Goal: Task Accomplishment & Management: Manage account settings

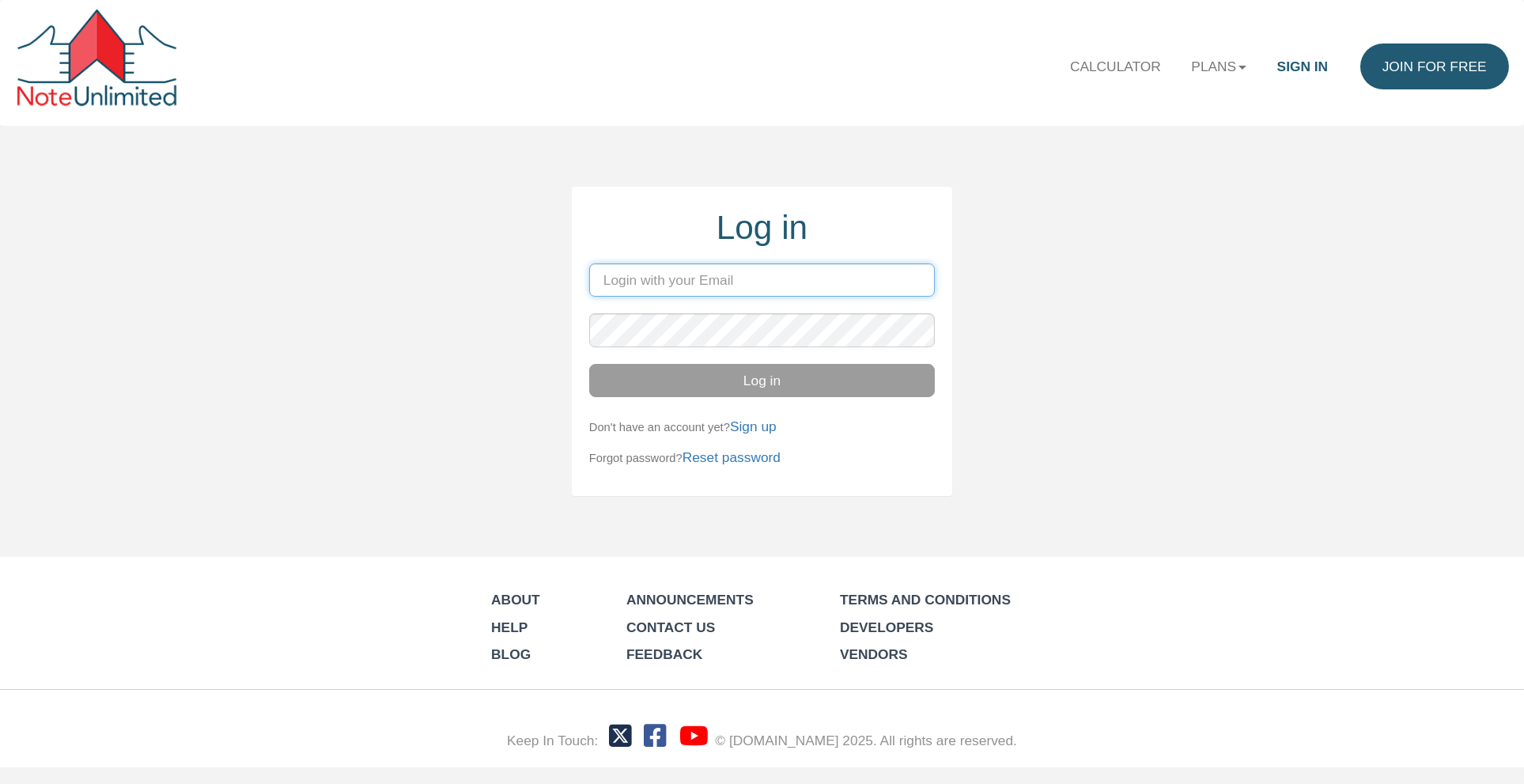
type input "[PERSON_NAME][EMAIL_ADDRESS][DOMAIN_NAME]"
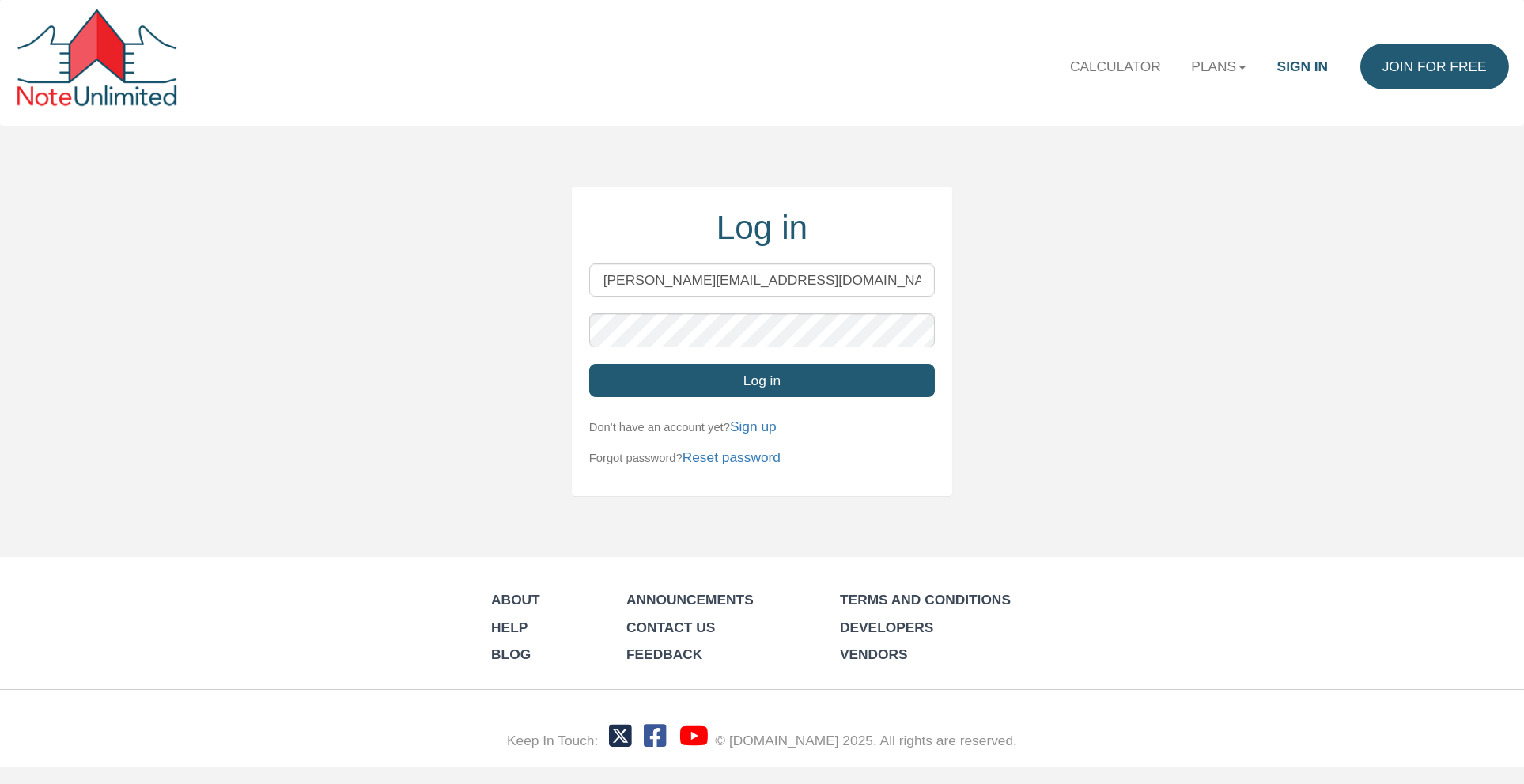
click at [762, 375] on button "Log in" at bounding box center [762, 381] width 346 height 33
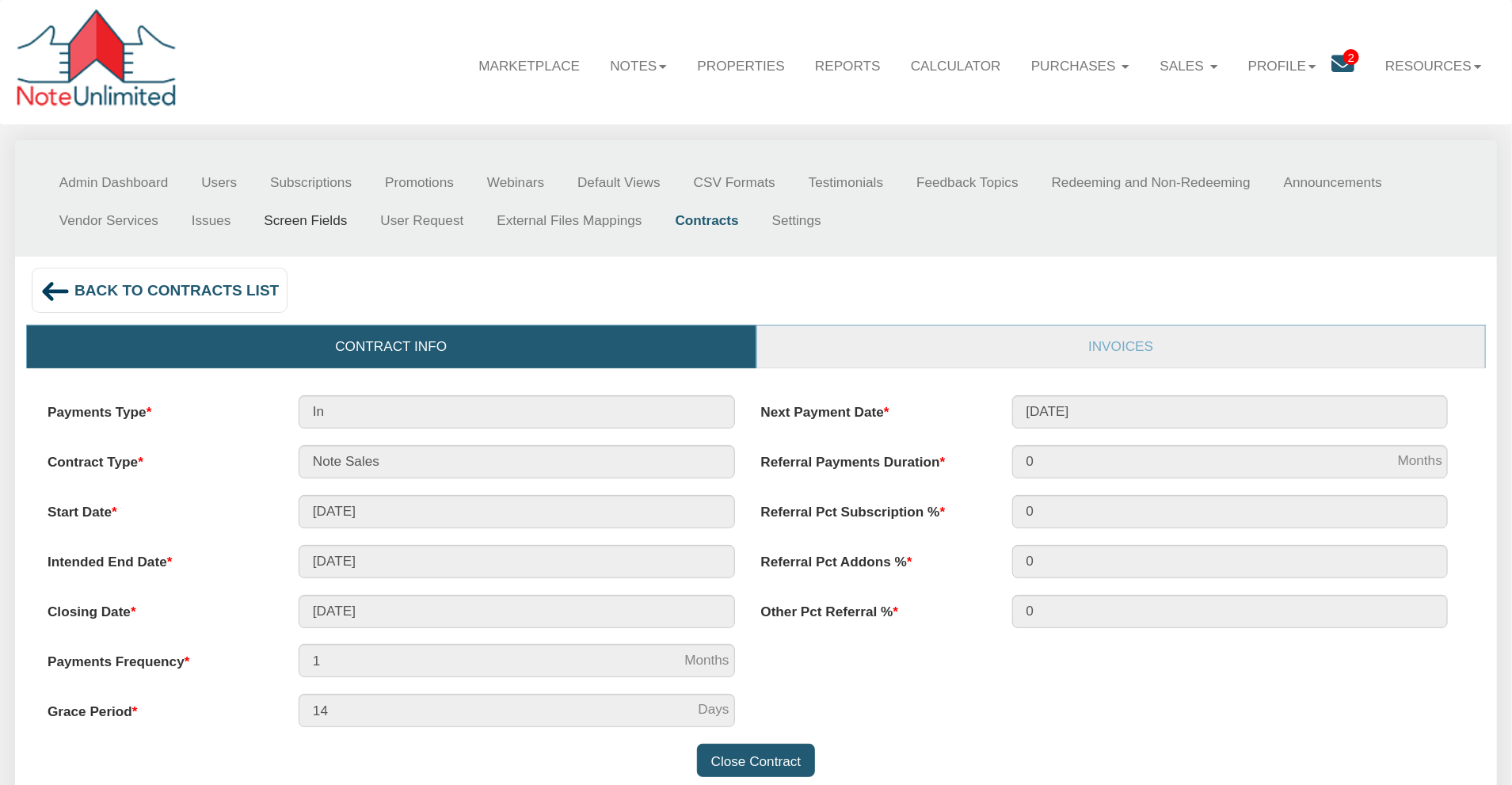
click at [247, 218] on link "Screen Fields" at bounding box center [306, 220] width 117 height 38
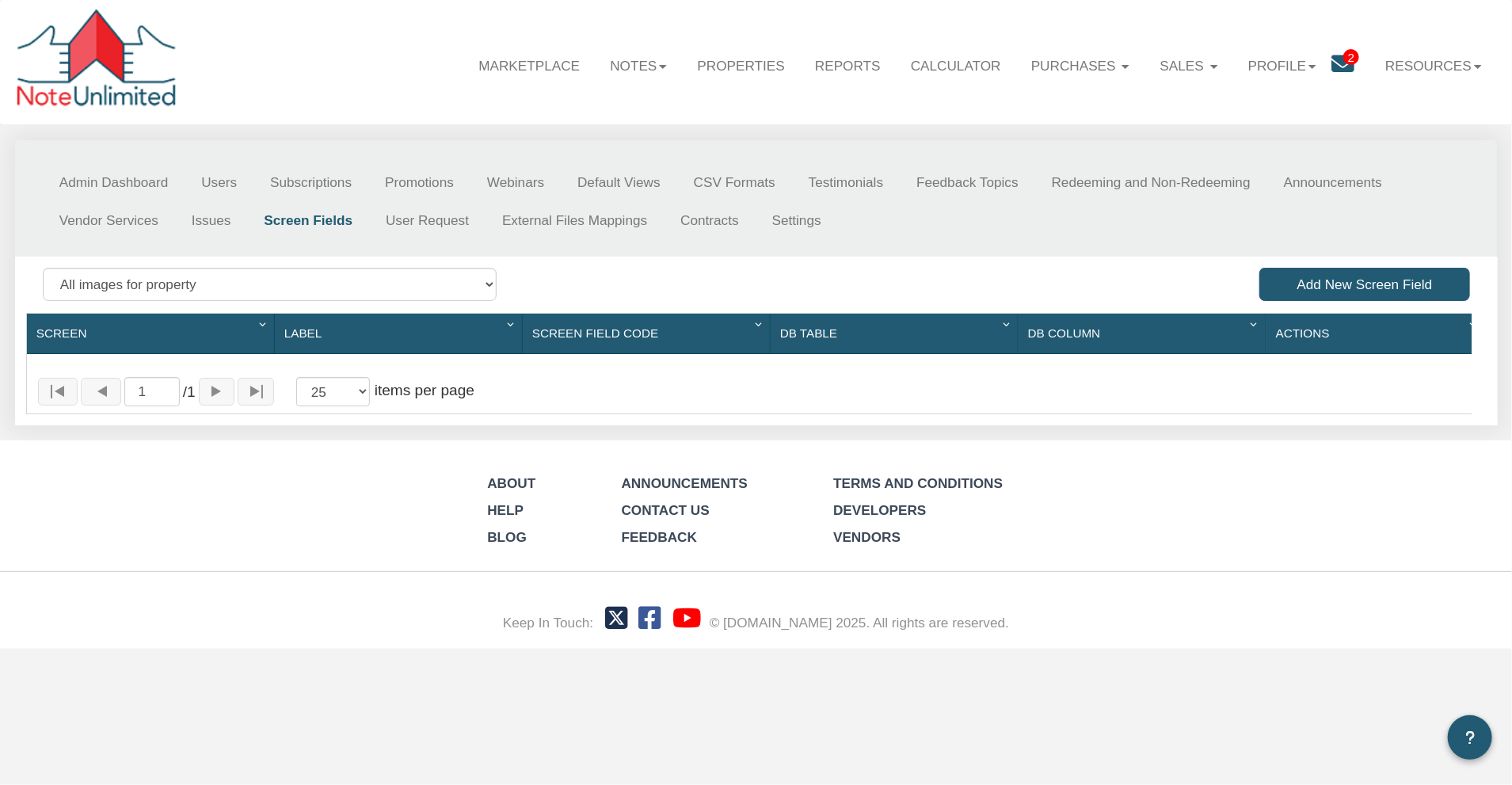
click at [247, 218] on link "Screen Fields" at bounding box center [308, 220] width 122 height 38
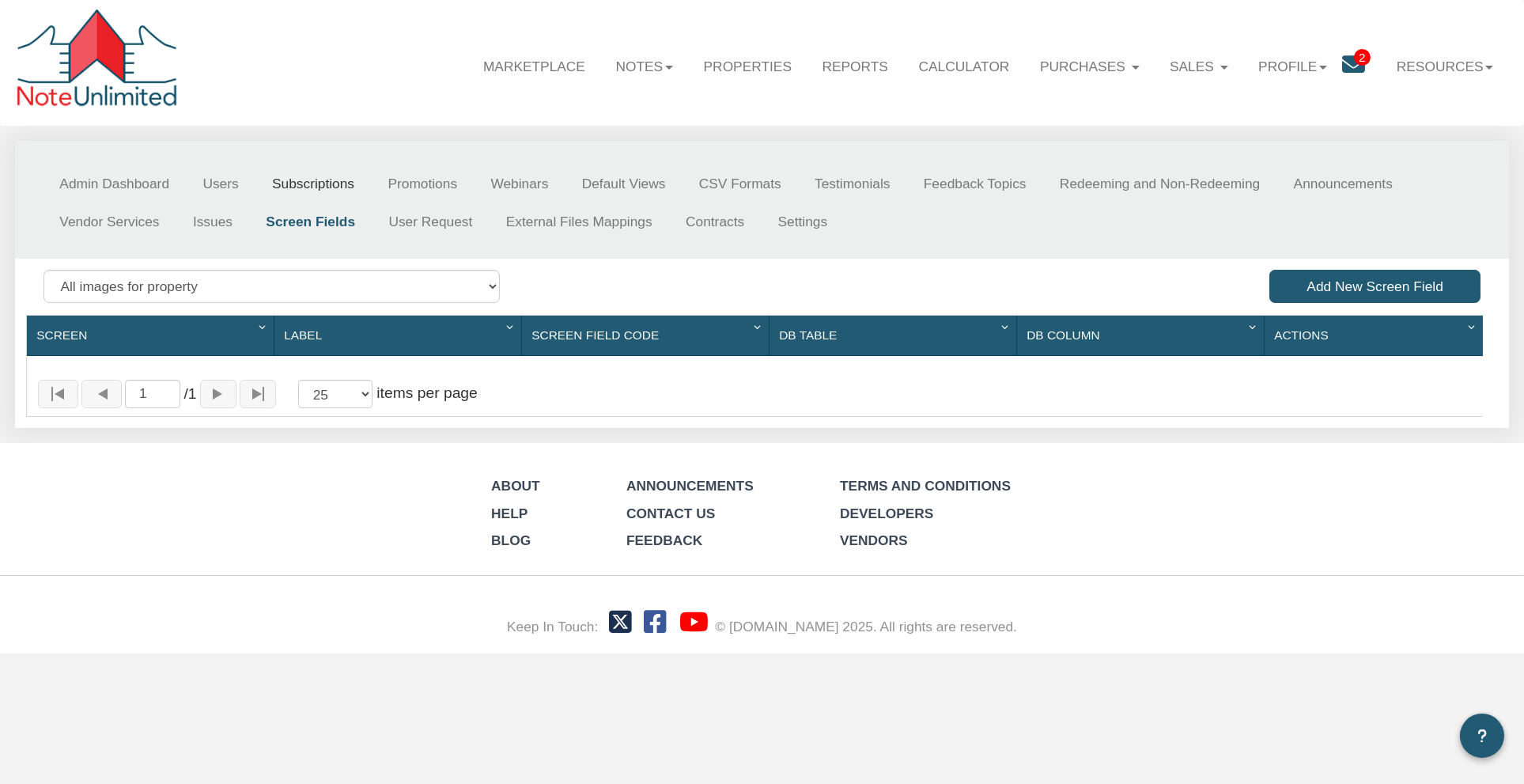
click at [286, 183] on link "Subscriptions" at bounding box center [313, 183] width 116 height 38
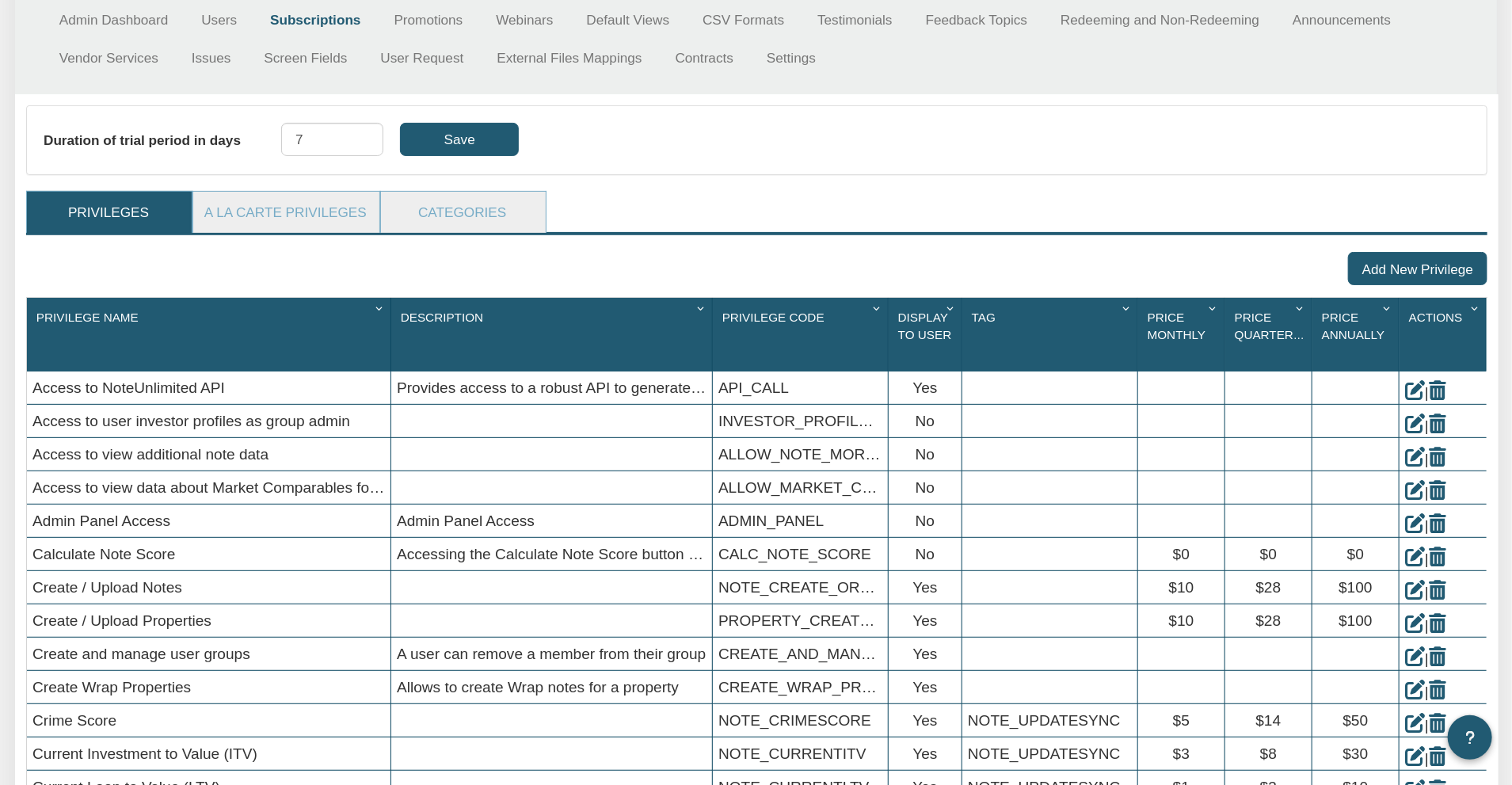
scroll to position [51, 0]
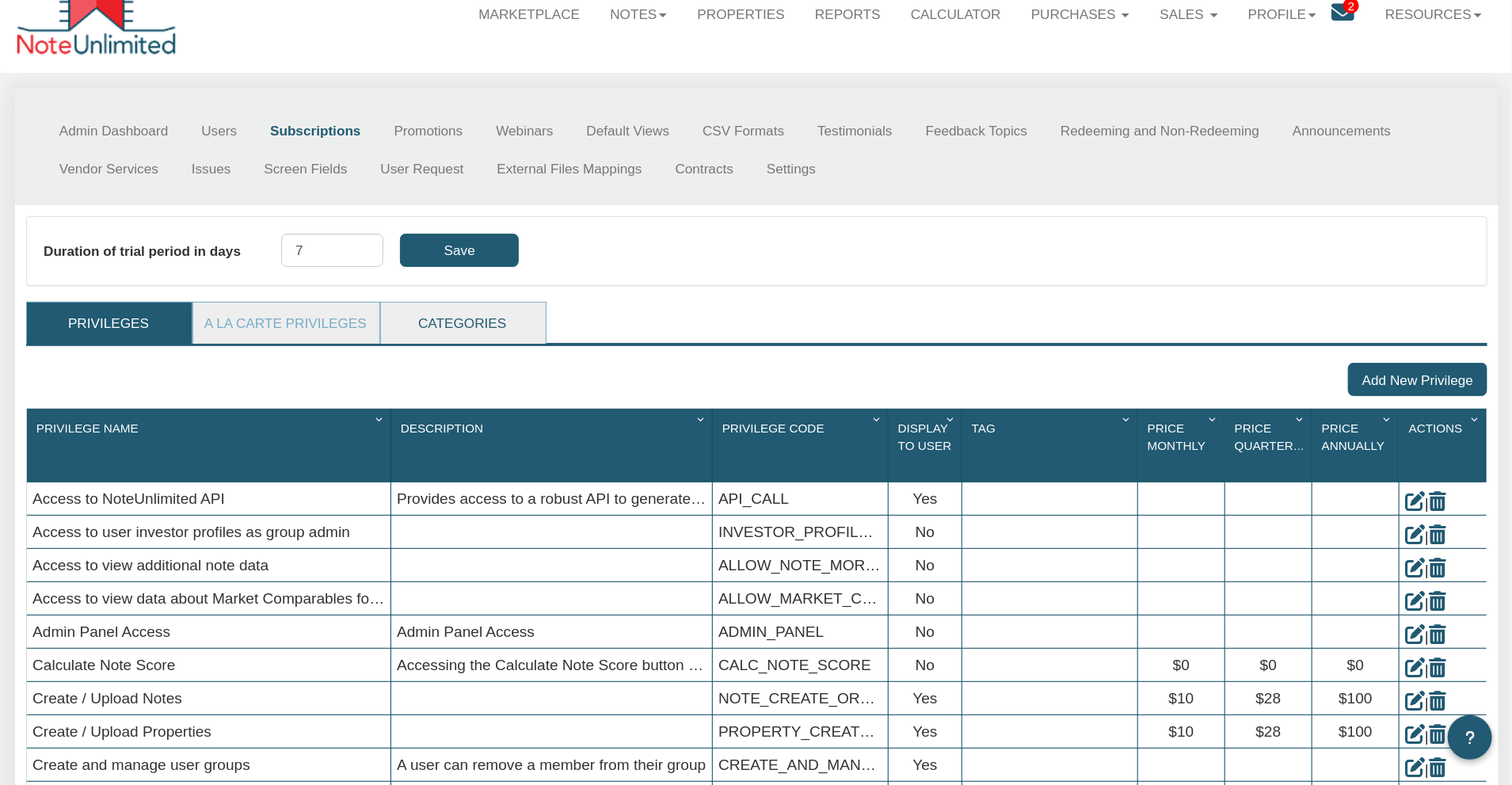
click at [460, 319] on link "Categories" at bounding box center [462, 323] width 163 height 41
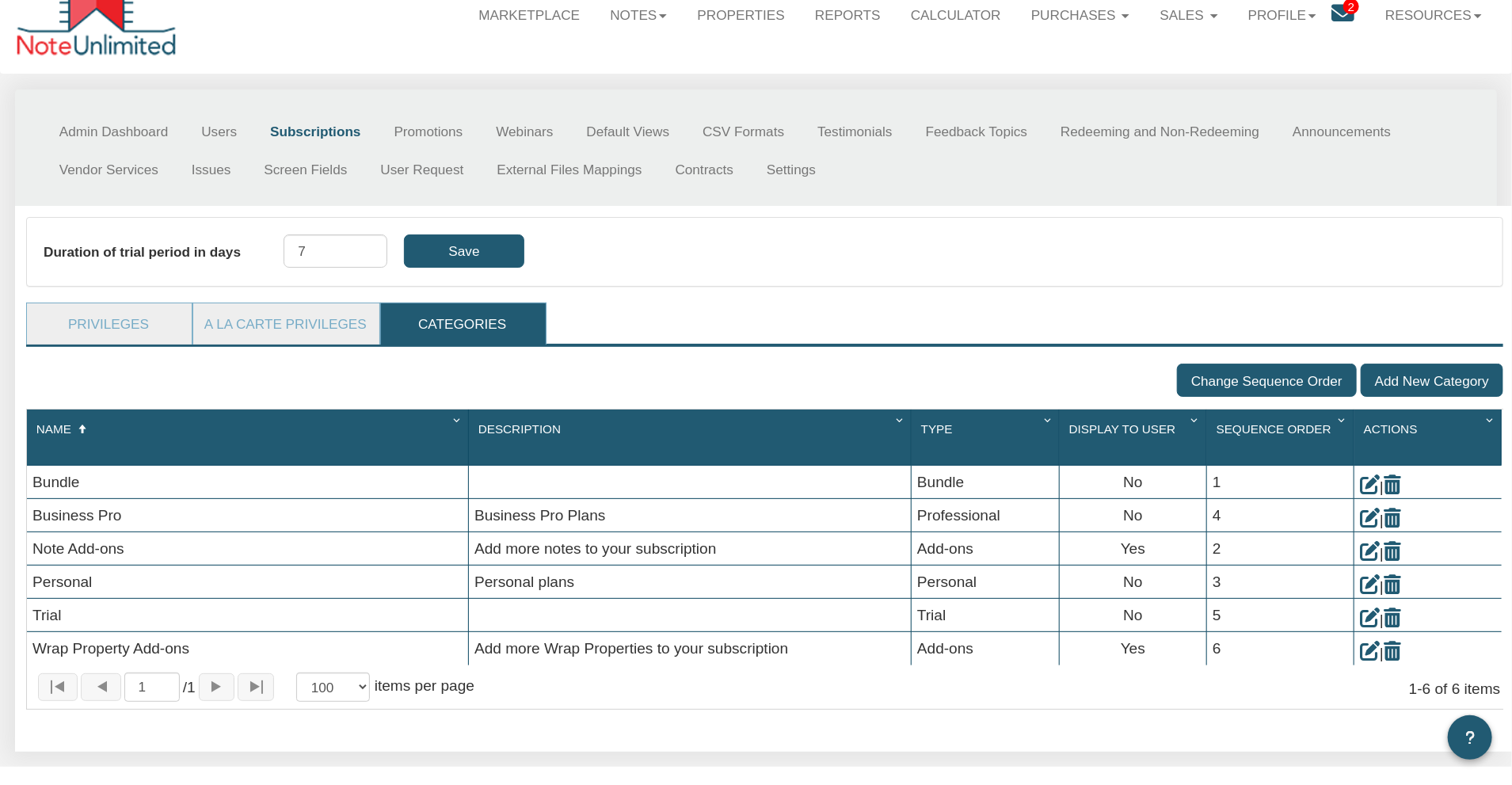
scroll to position [93, 0]
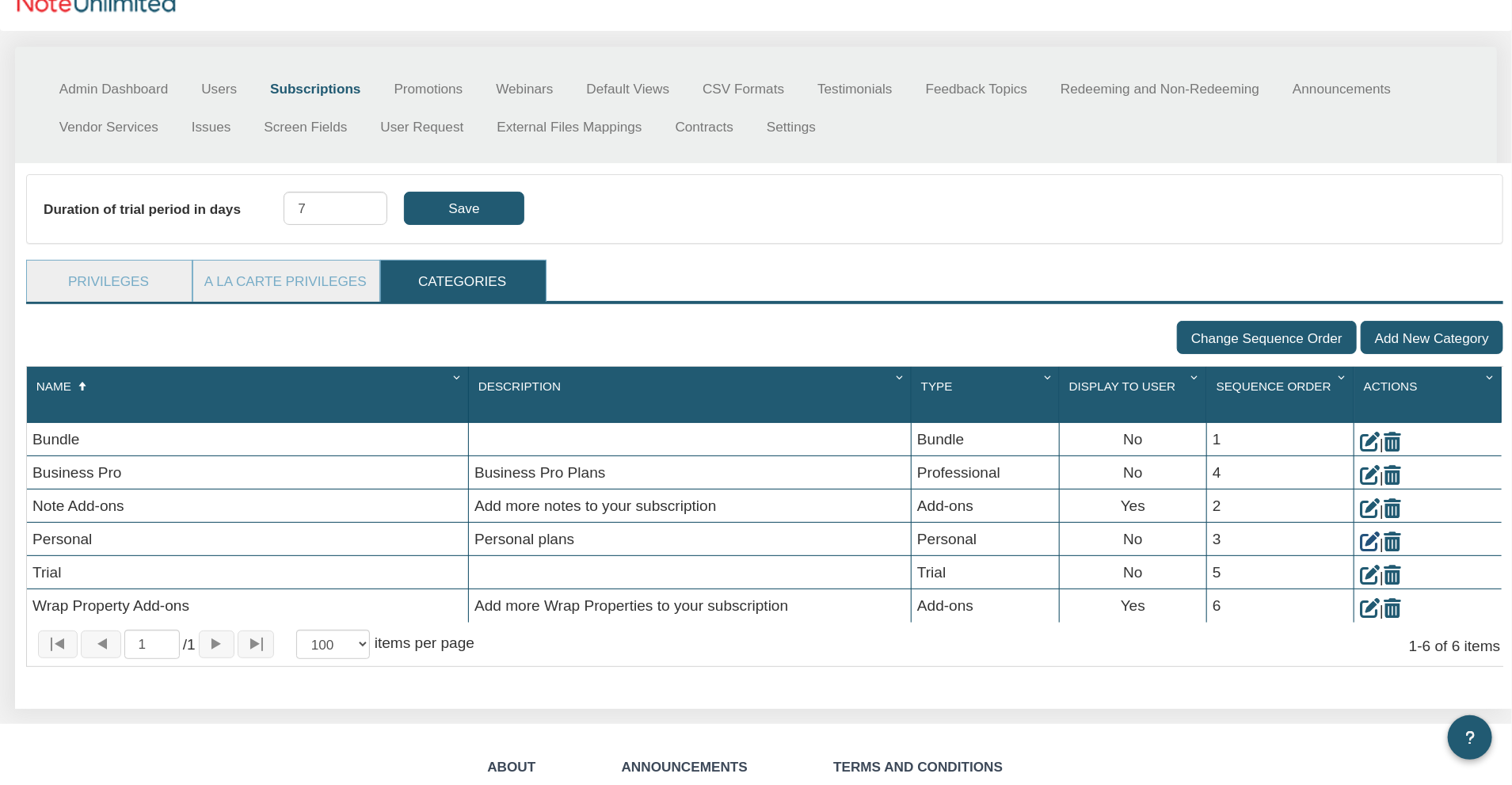
click at [1370, 532] on icon at bounding box center [1369, 541] width 20 height 20
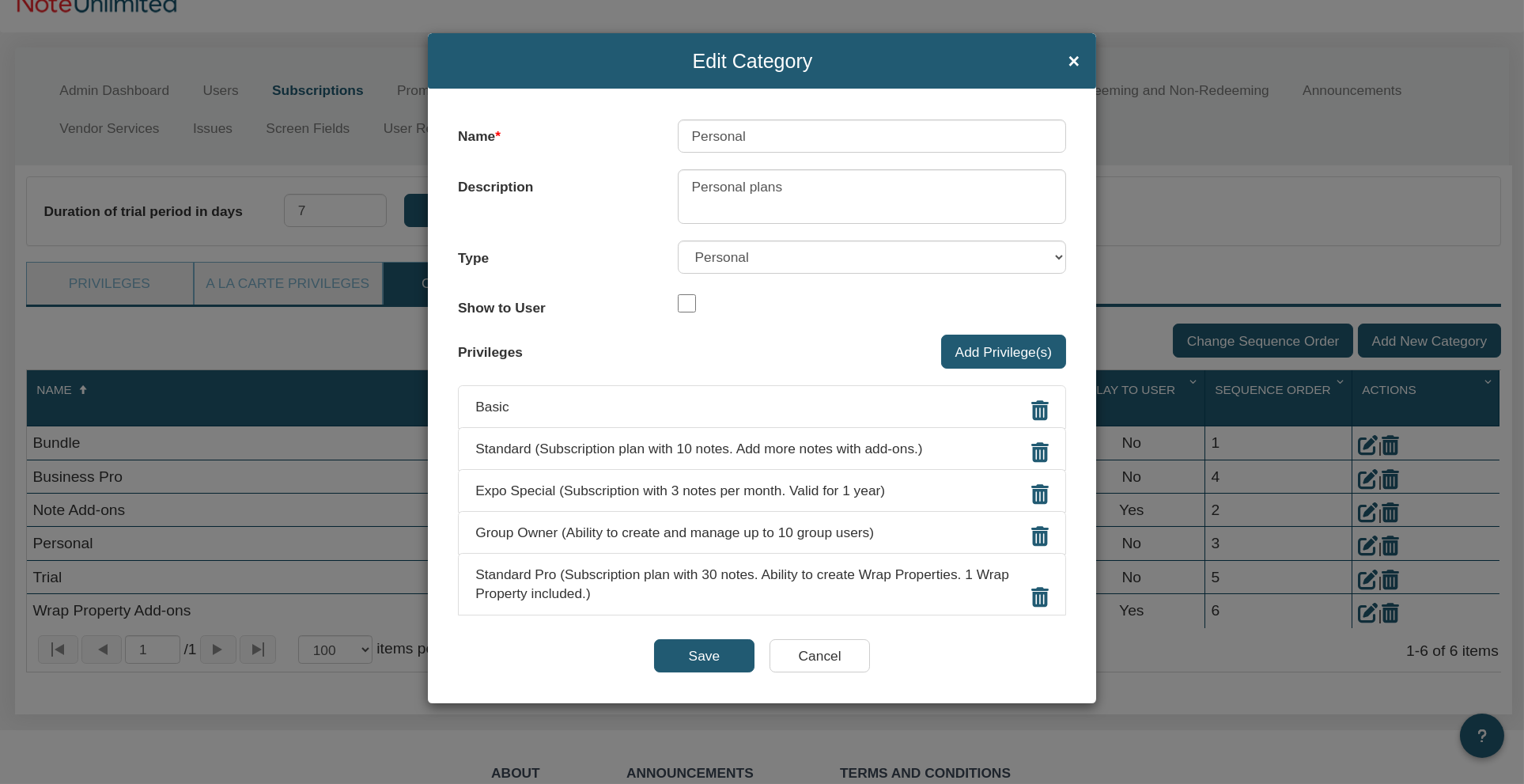
click at [822, 639] on input "Cancel" at bounding box center [820, 655] width 101 height 33
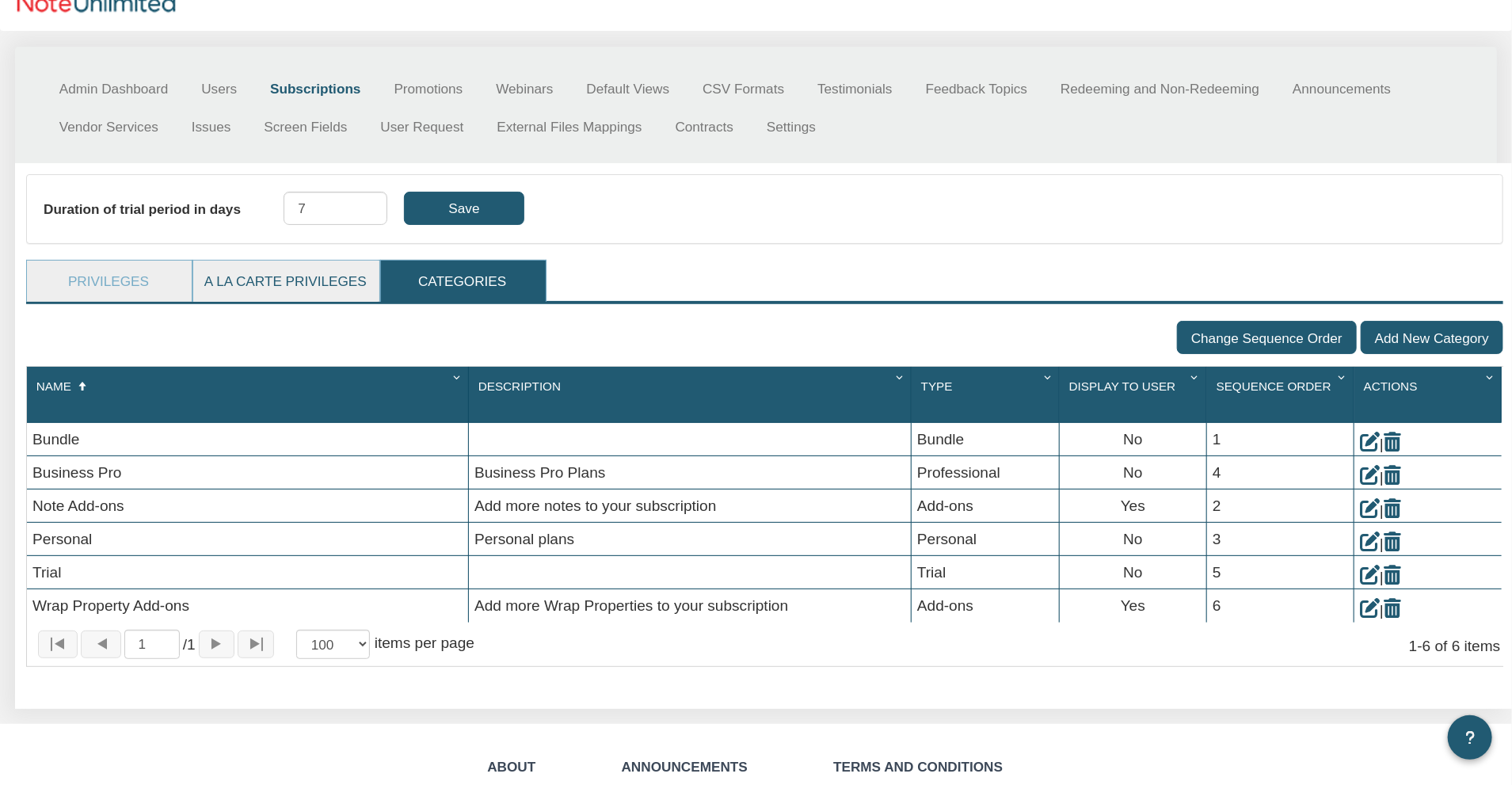
click at [292, 277] on link "A La Carte Privileges" at bounding box center [286, 280] width 185 height 41
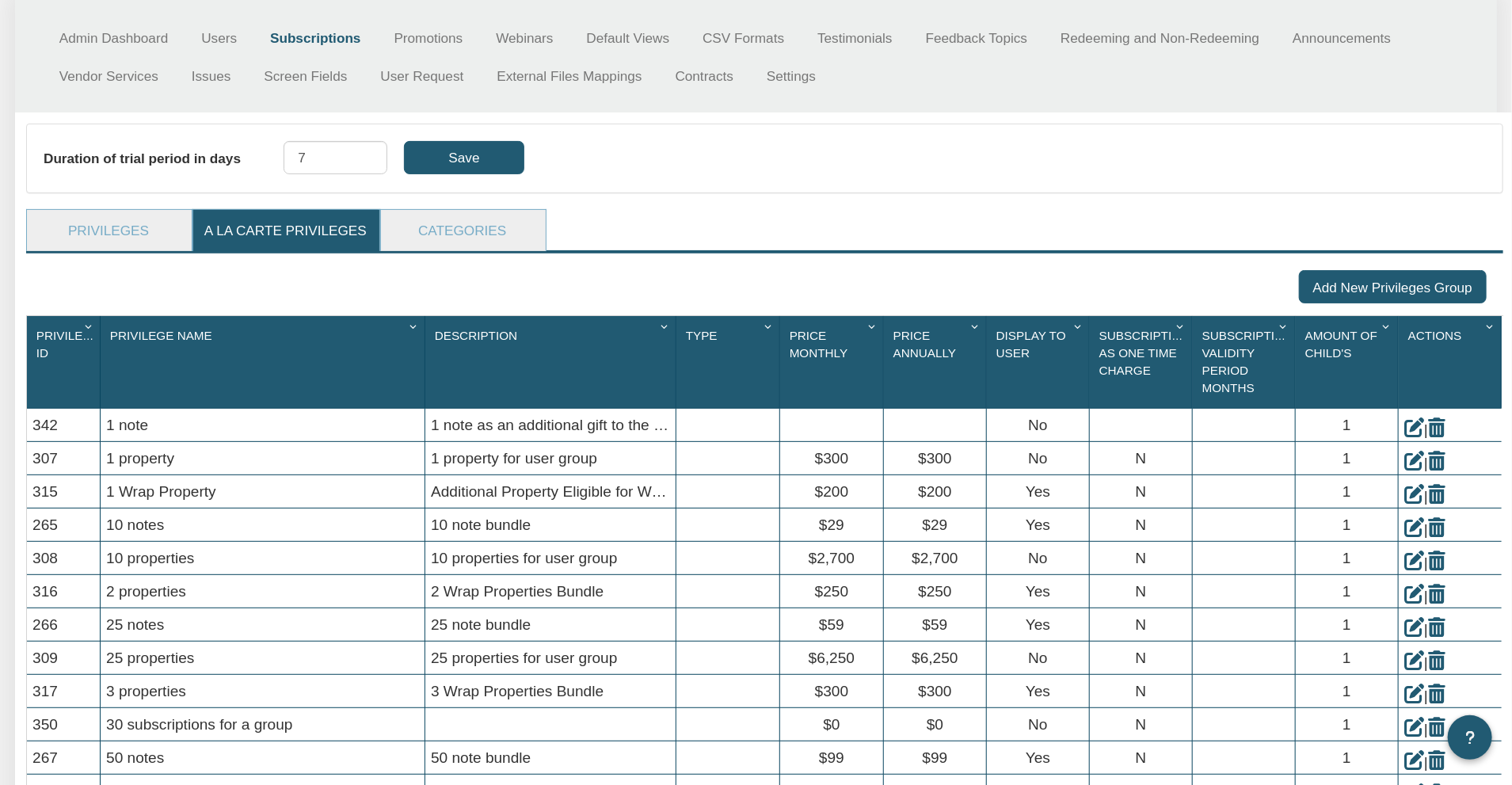
scroll to position [0, 0]
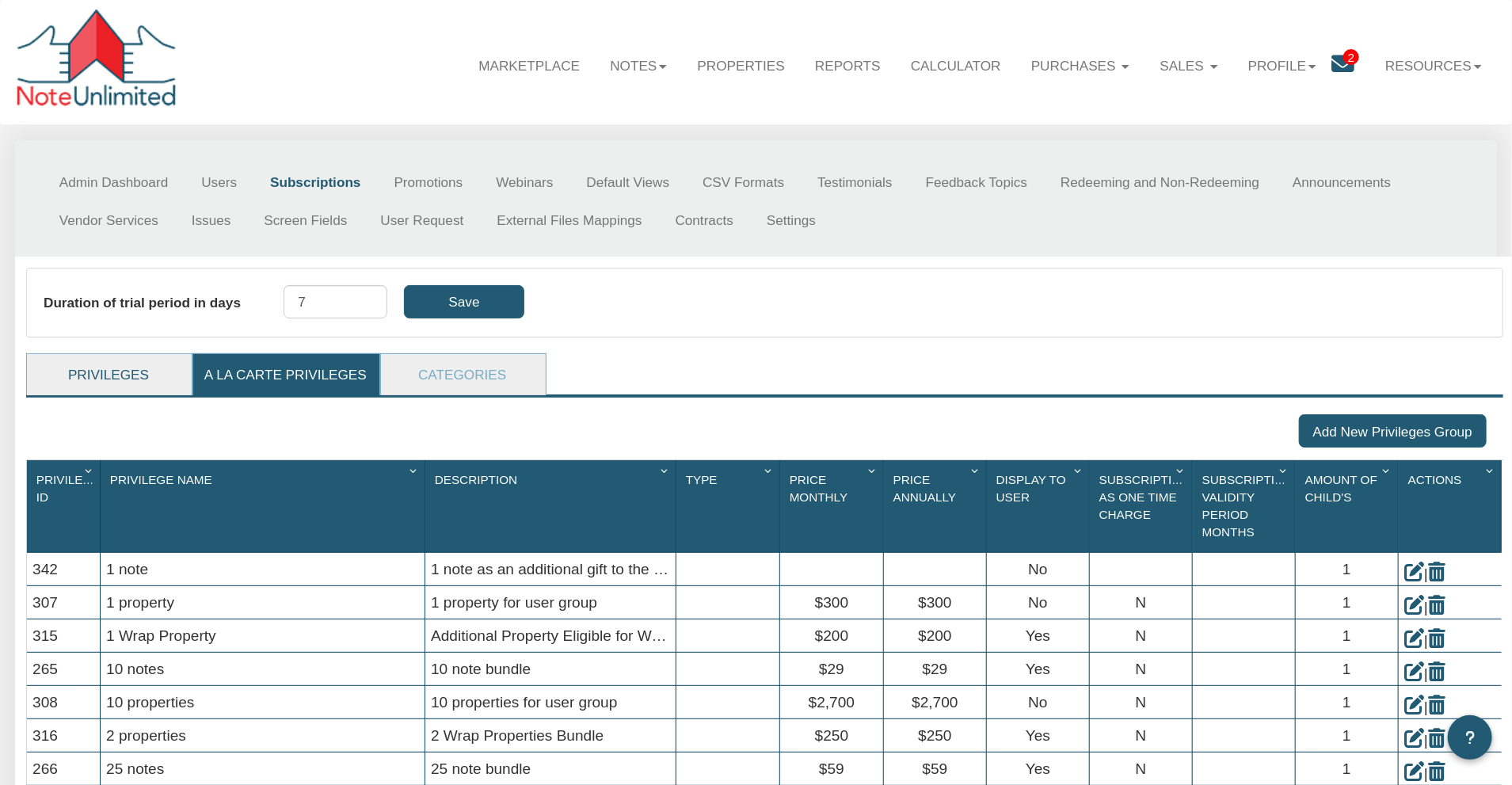
click at [96, 366] on link "Privileges" at bounding box center [108, 374] width 163 height 41
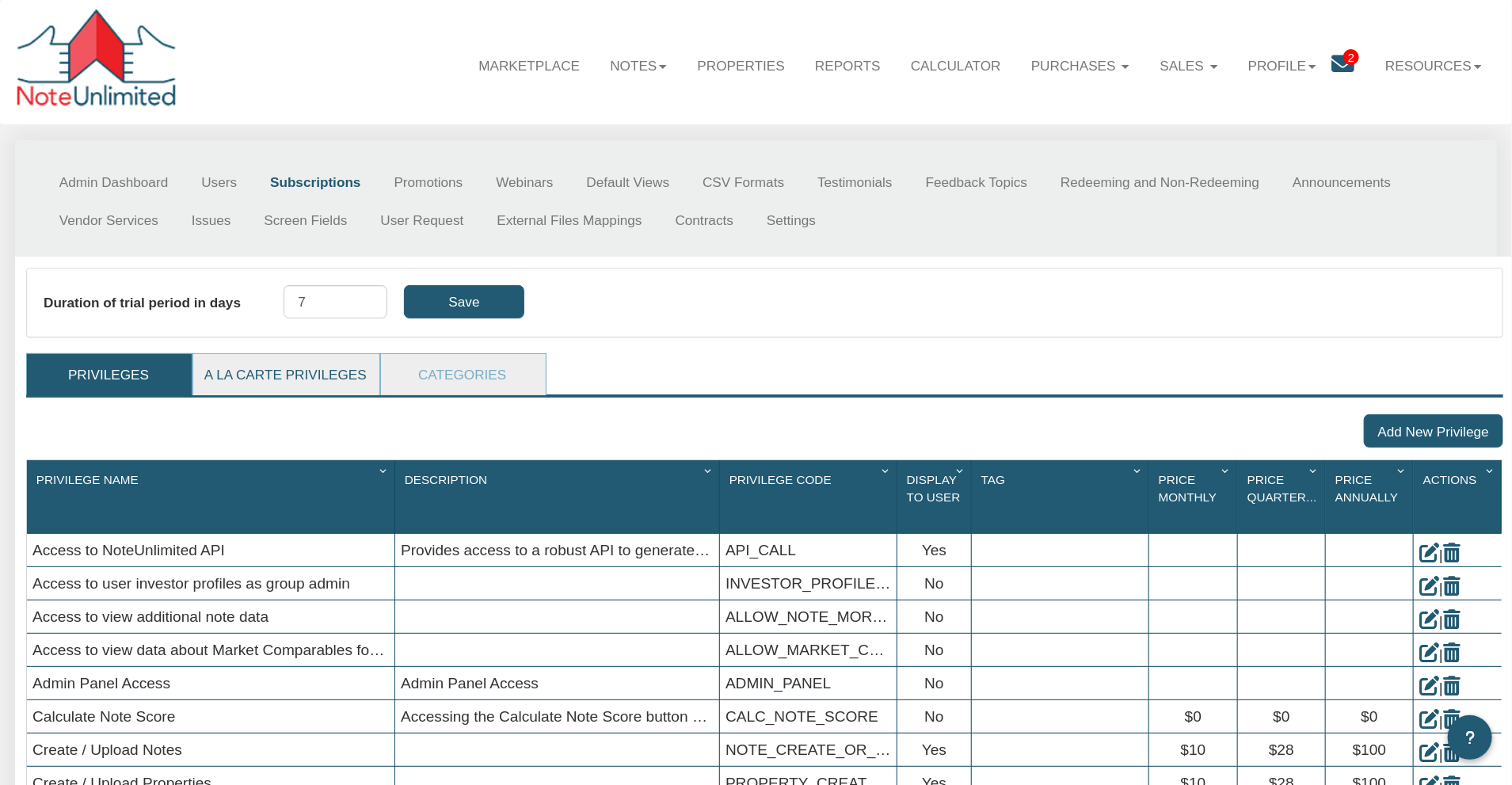
click at [276, 371] on link "A La Carte Privileges" at bounding box center [286, 374] width 185 height 41
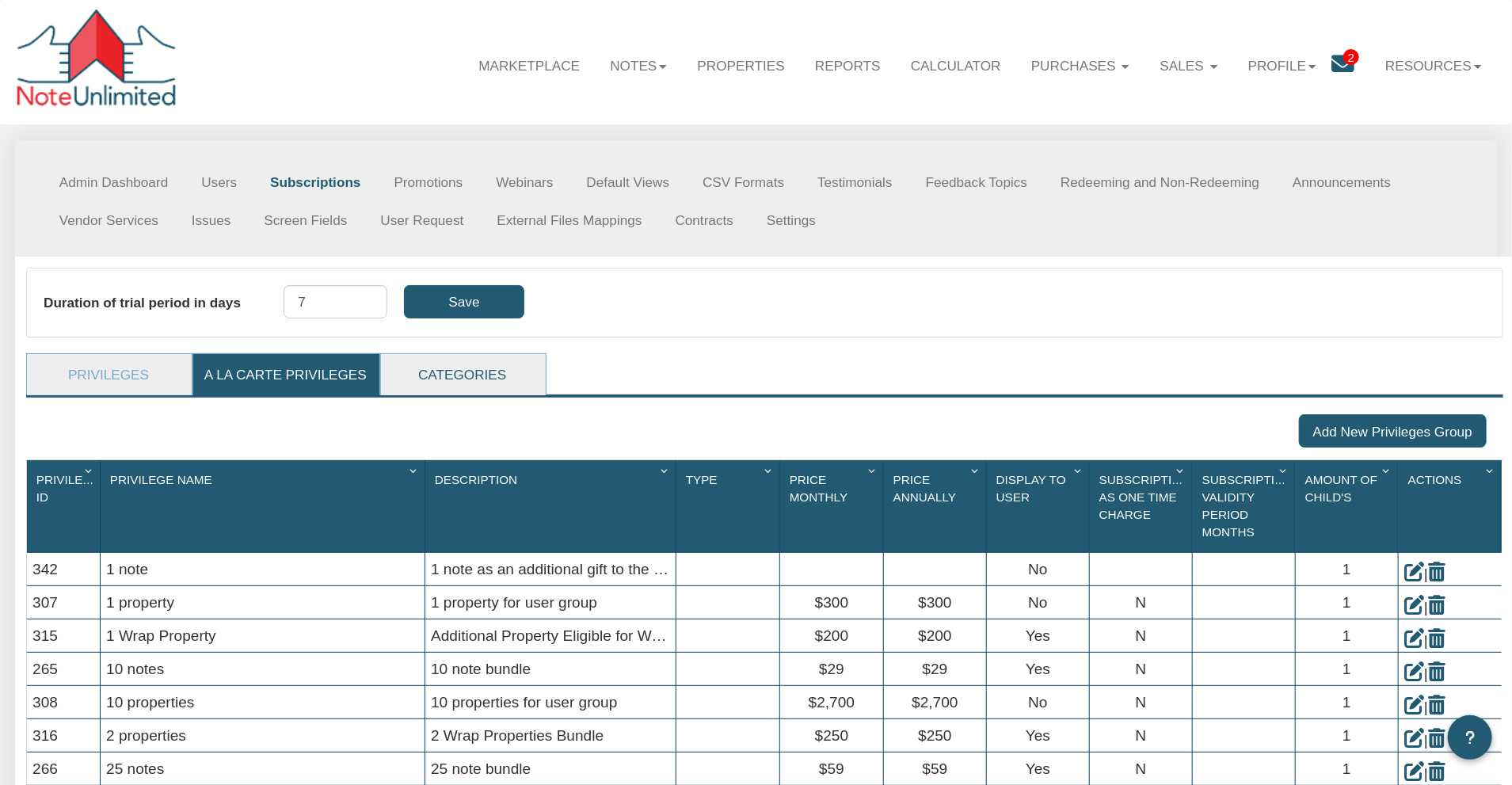
click at [478, 383] on link "Categories" at bounding box center [462, 374] width 163 height 41
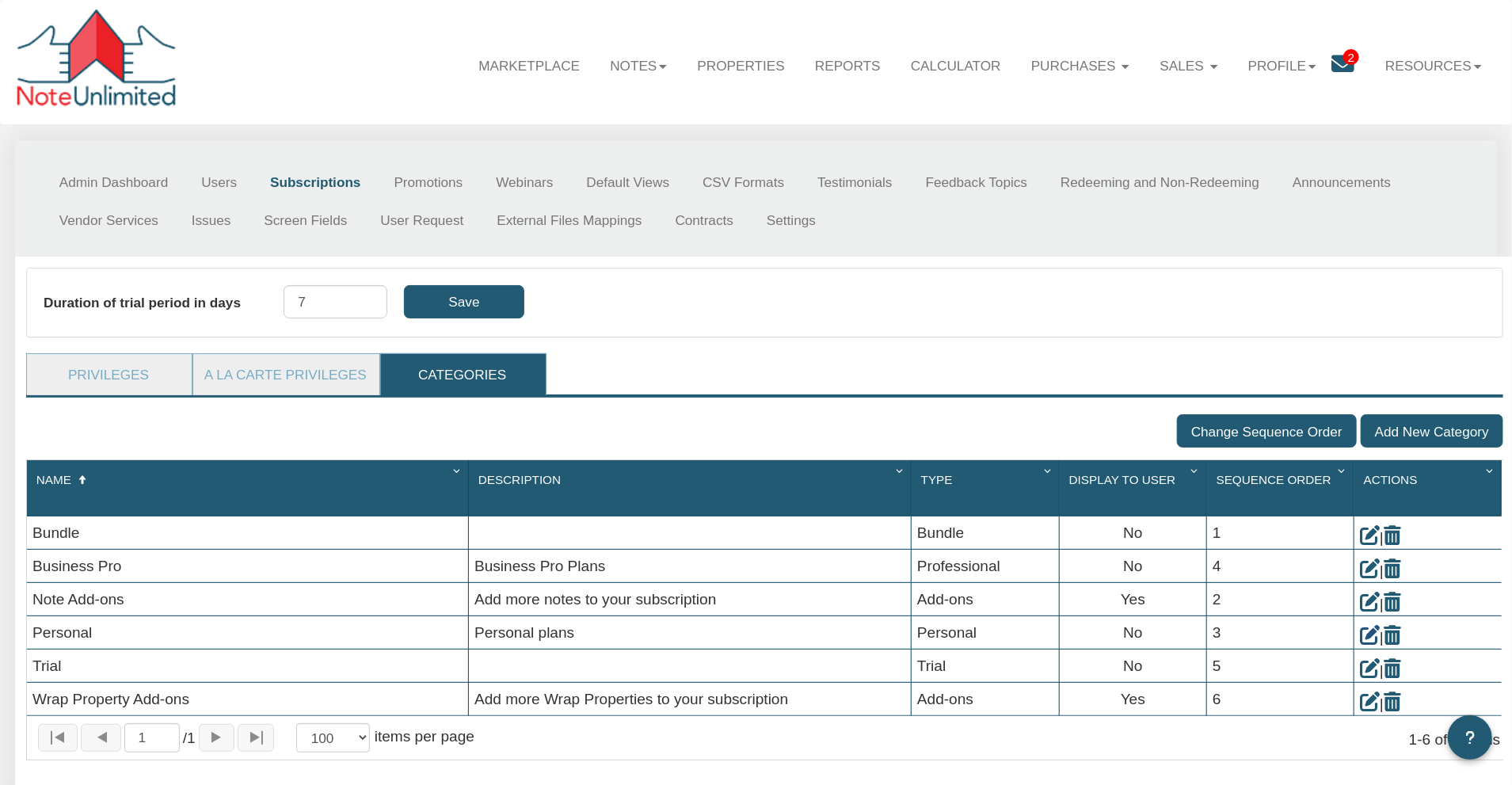
click at [1371, 626] on icon at bounding box center [1369, 635] width 20 height 20
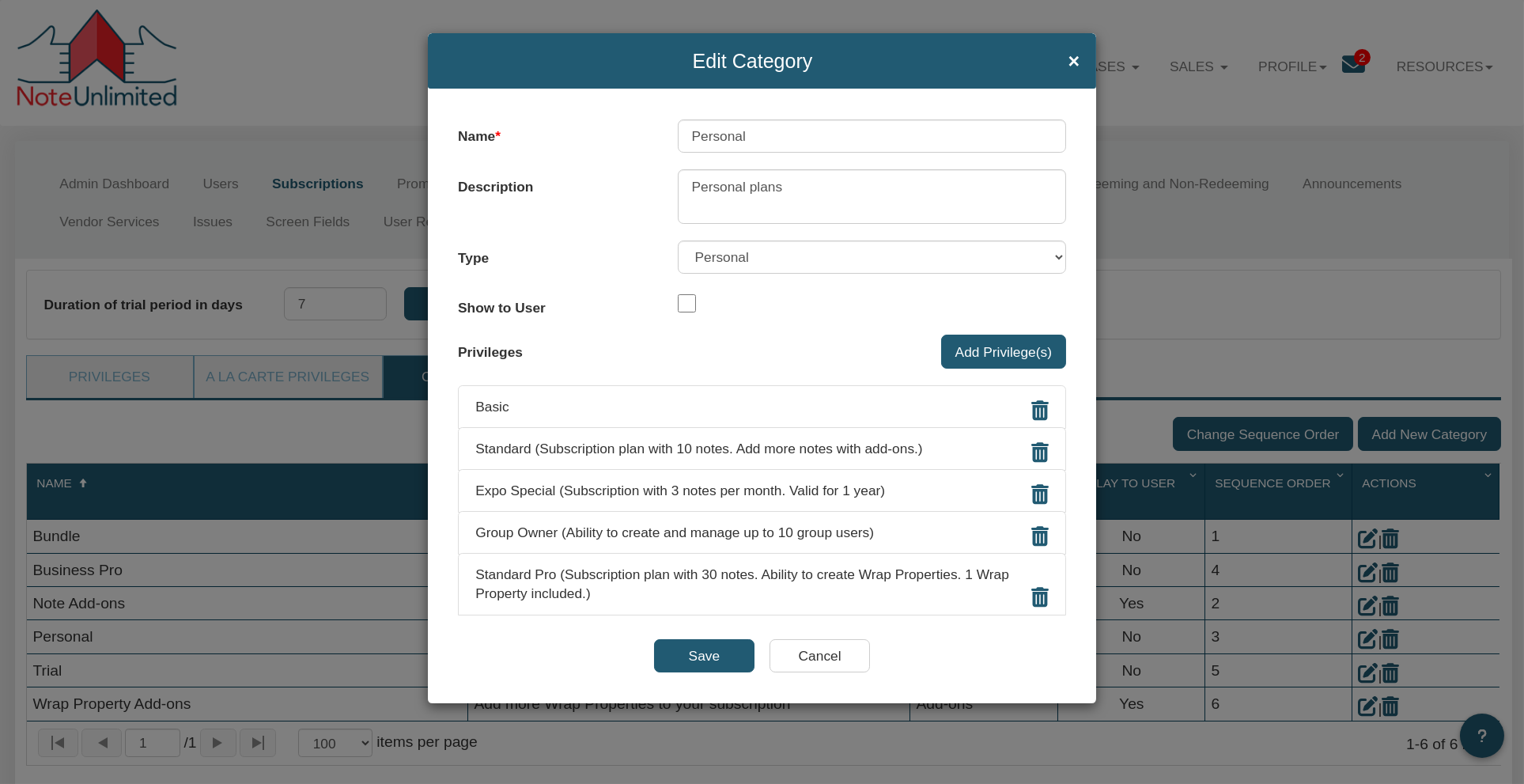
click at [813, 639] on input "Cancel" at bounding box center [820, 655] width 101 height 33
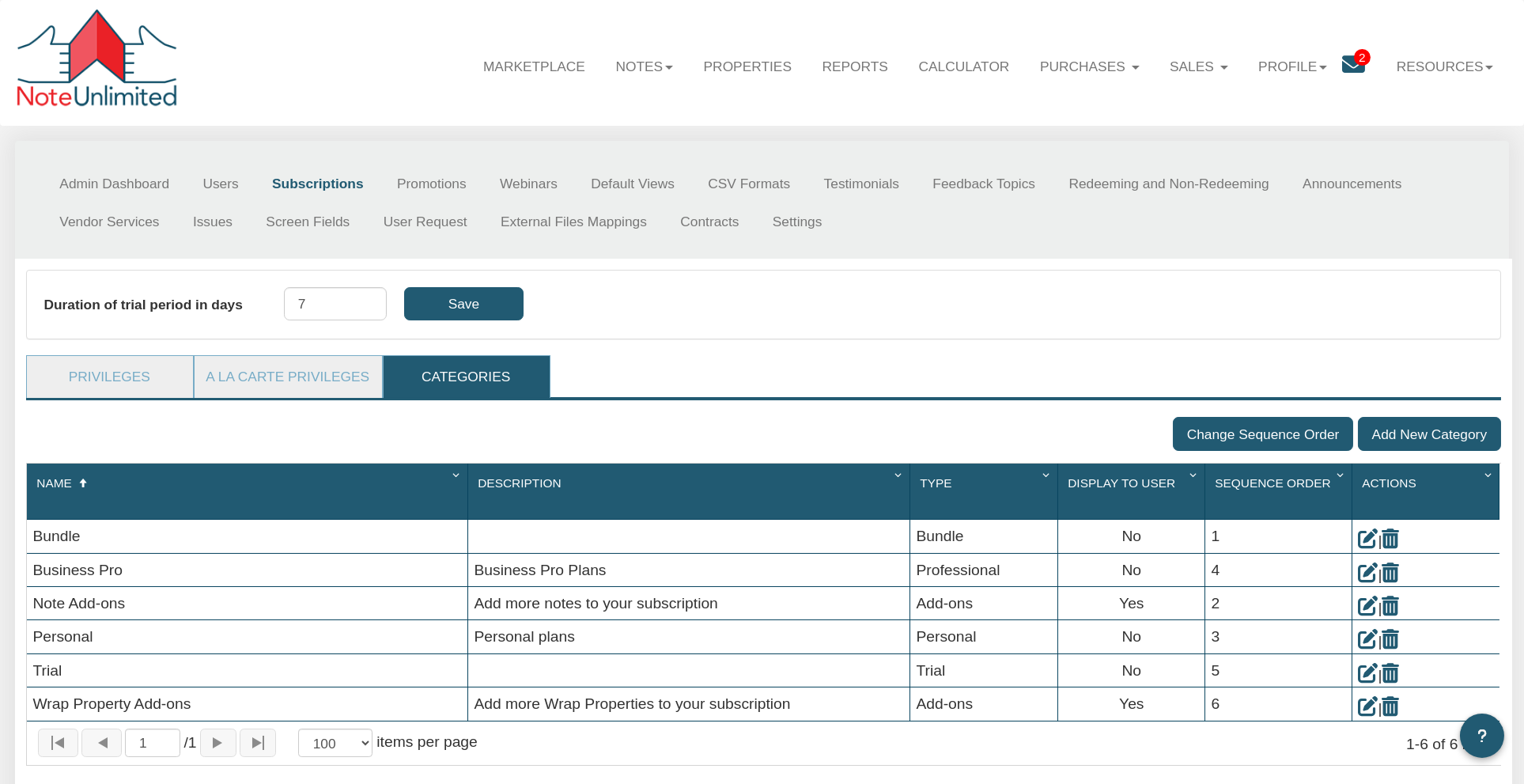
click at [813, 522] on div at bounding box center [689, 535] width 442 height 32
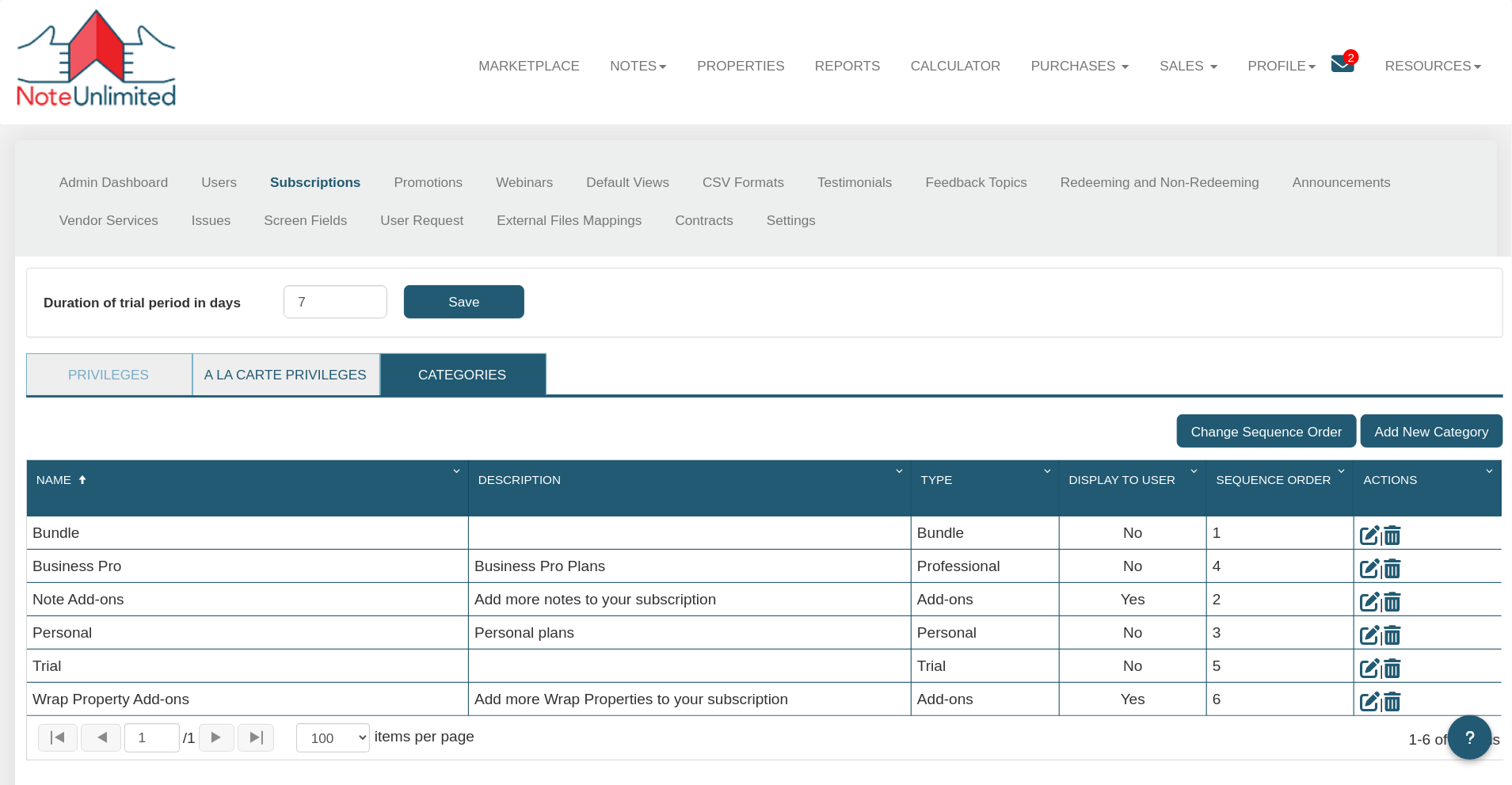
click at [259, 371] on link "A La Carte Privileges" at bounding box center [286, 374] width 185 height 41
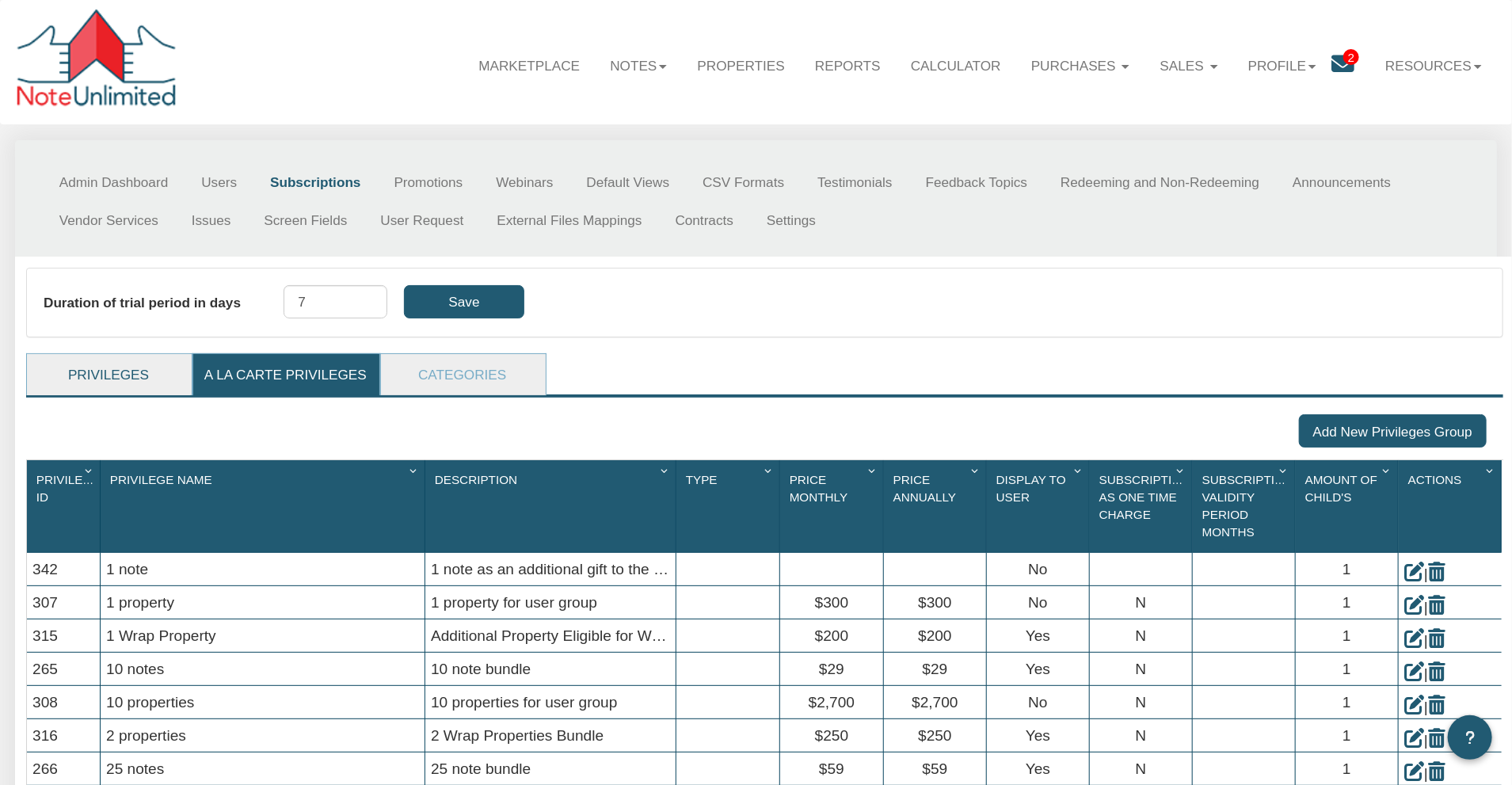
click at [115, 379] on link "Privileges" at bounding box center [108, 374] width 163 height 41
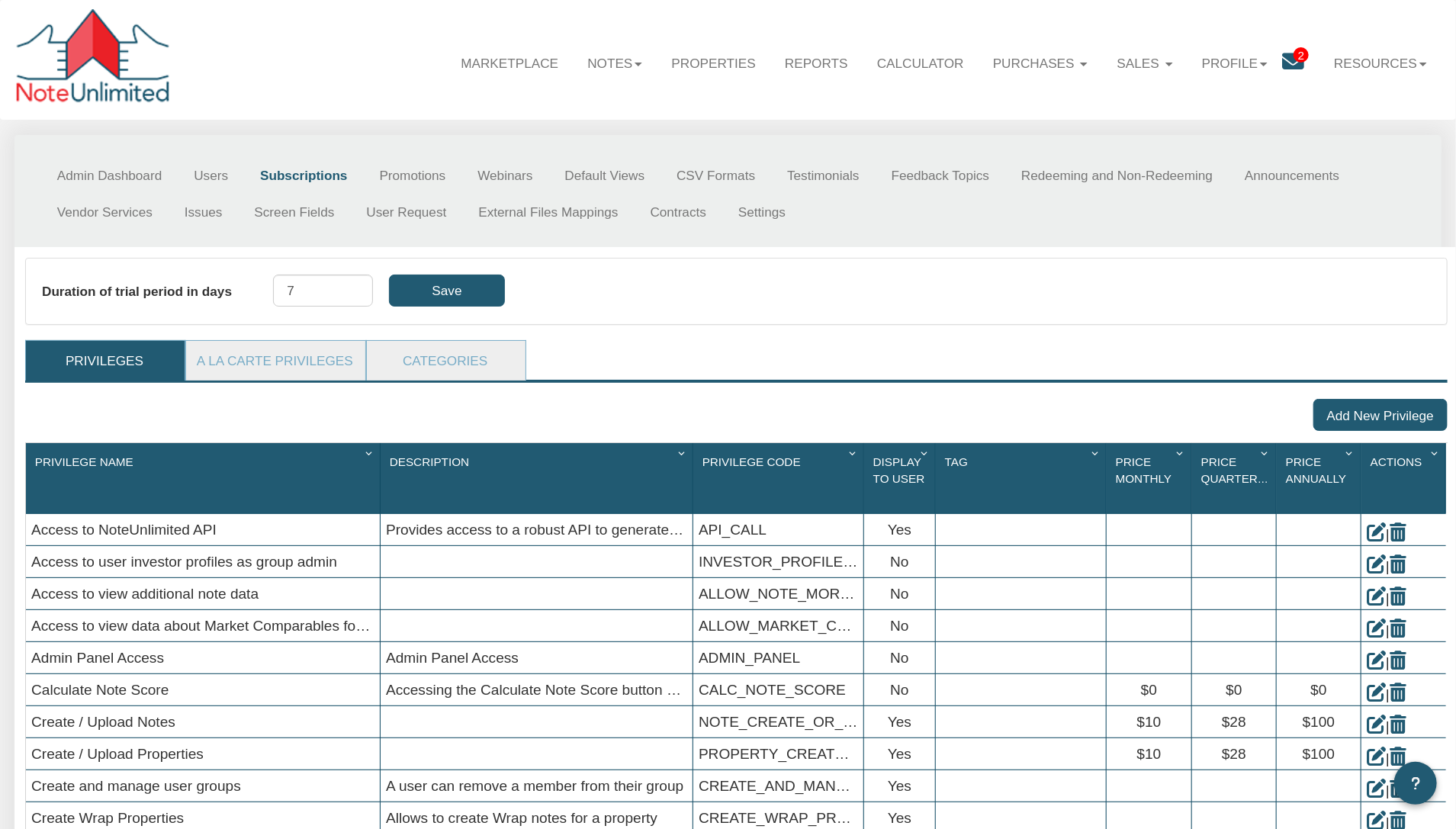
click at [140, 419] on div "Add New Privilege" at bounding box center [736, 415] width 1422 height 32
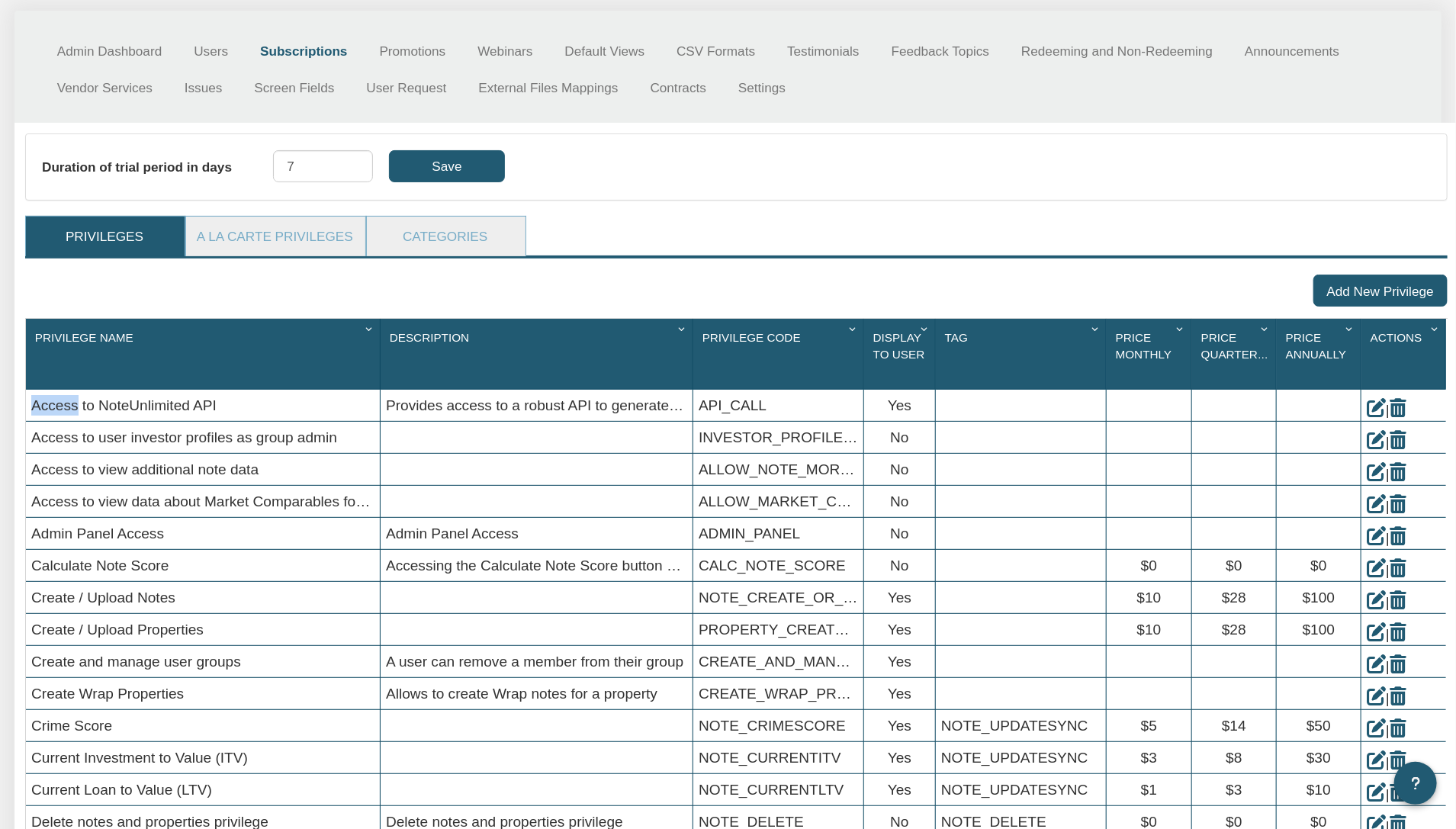
scroll to position [121, 0]
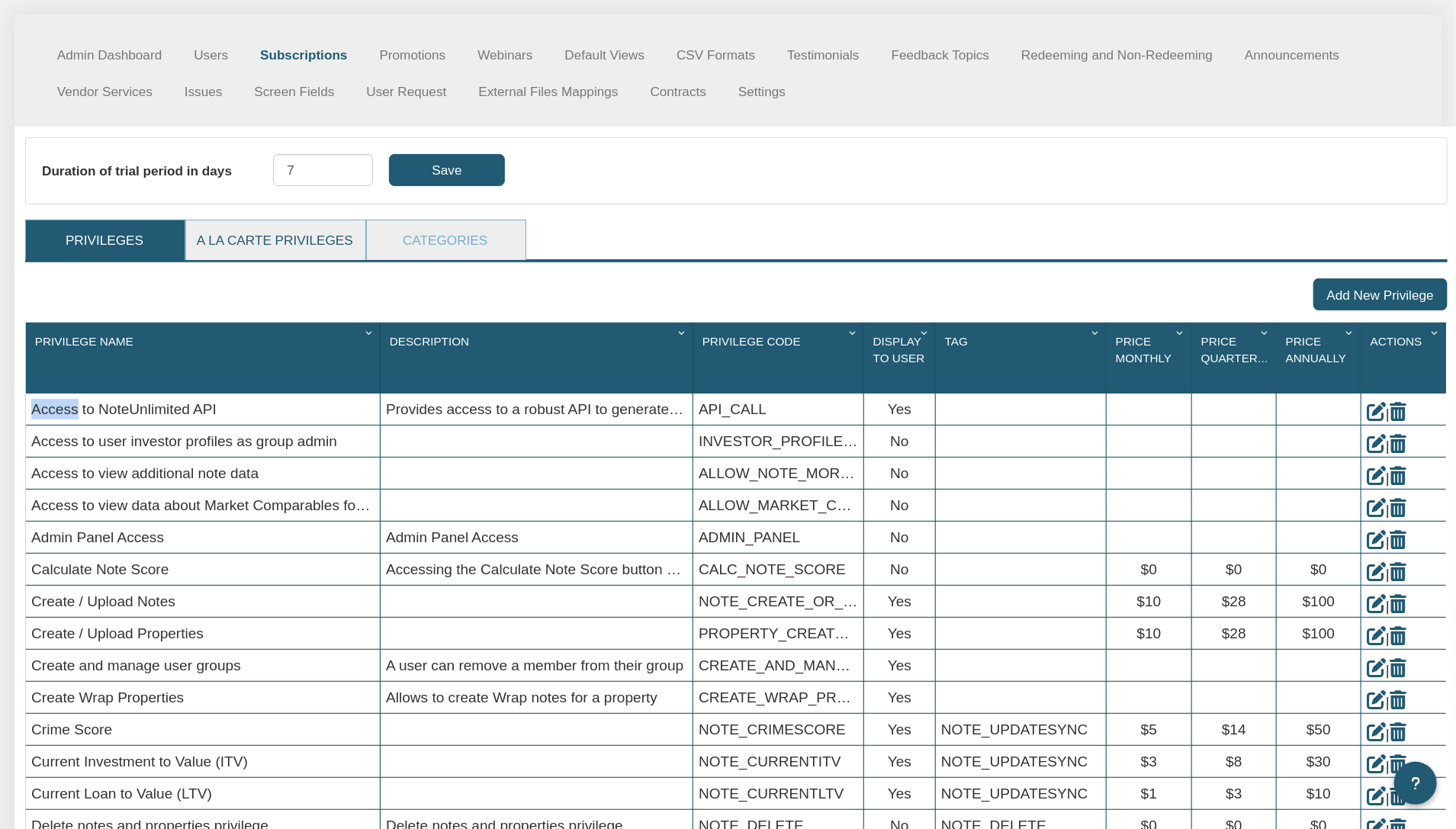
click at [235, 241] on link "A La Carte Privileges" at bounding box center [275, 240] width 178 height 39
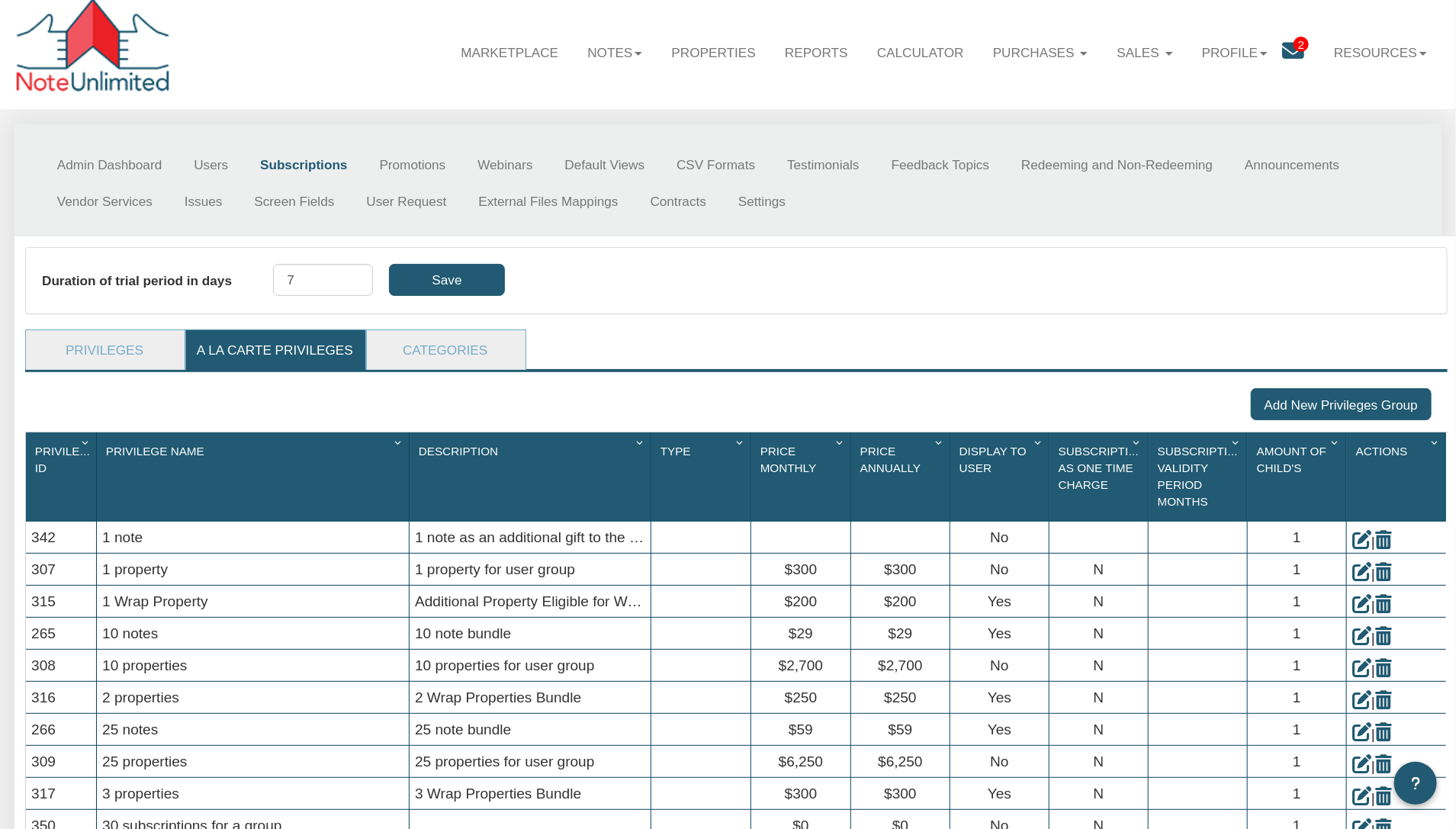
scroll to position [0, 0]
